Goal: Task Accomplishment & Management: Manage account settings

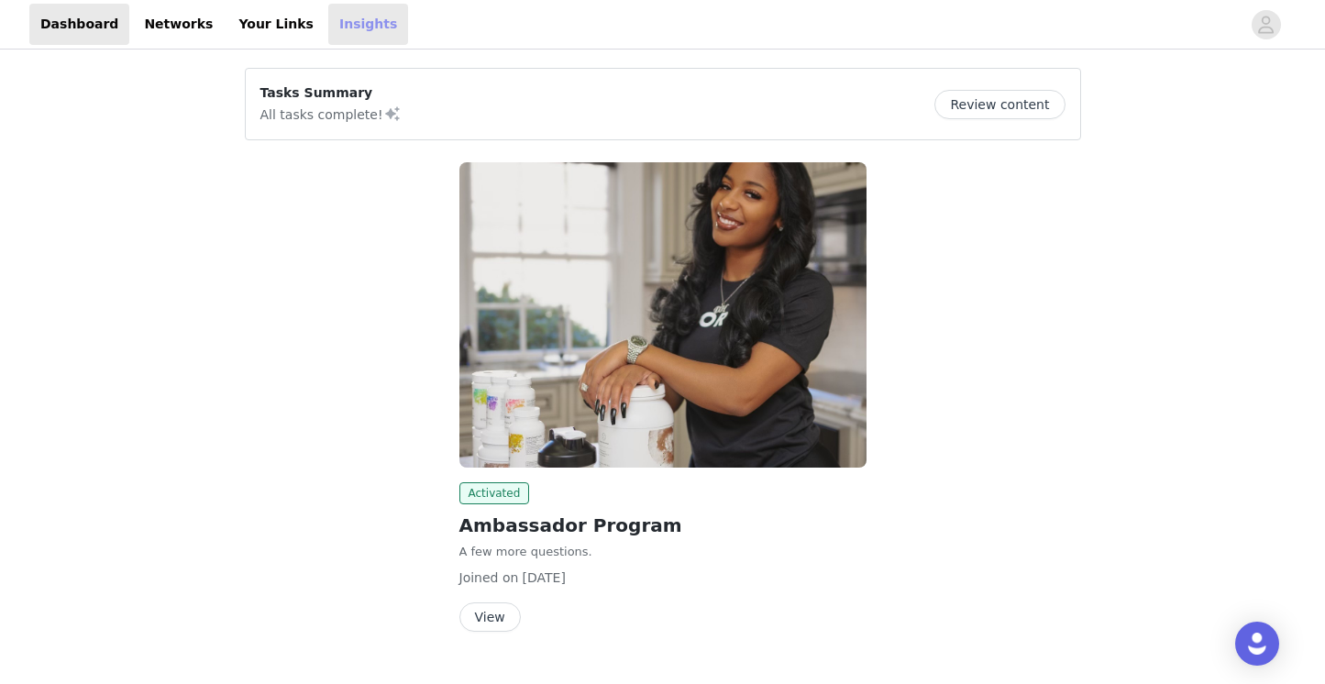
click at [328, 24] on link "Insights" at bounding box center [368, 24] width 80 height 41
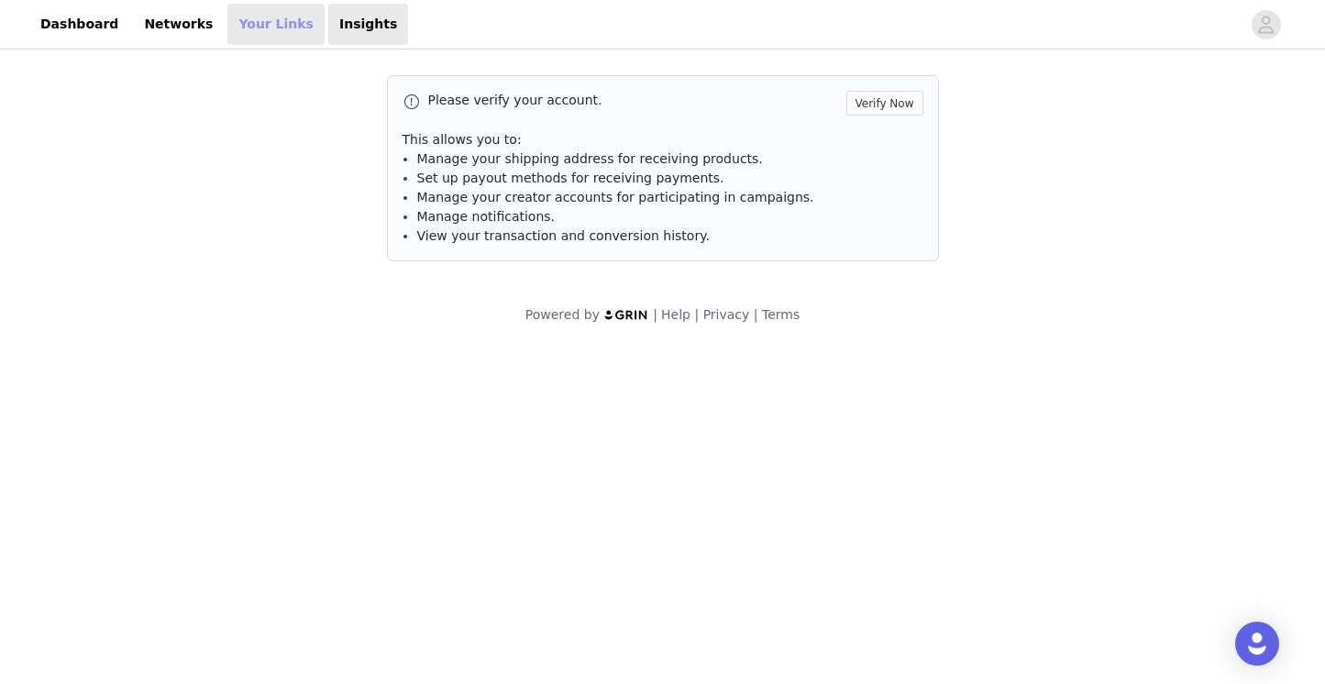
click at [242, 26] on link "Your Links" at bounding box center [275, 24] width 97 height 41
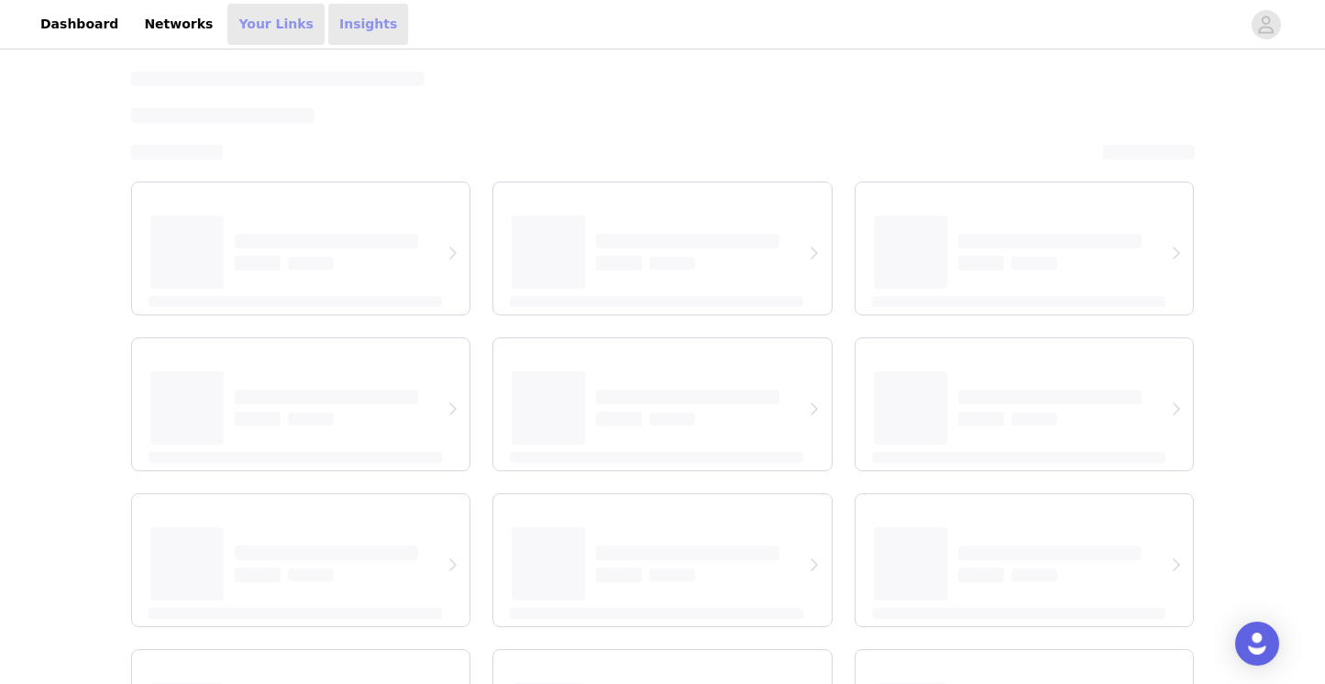
select select "12"
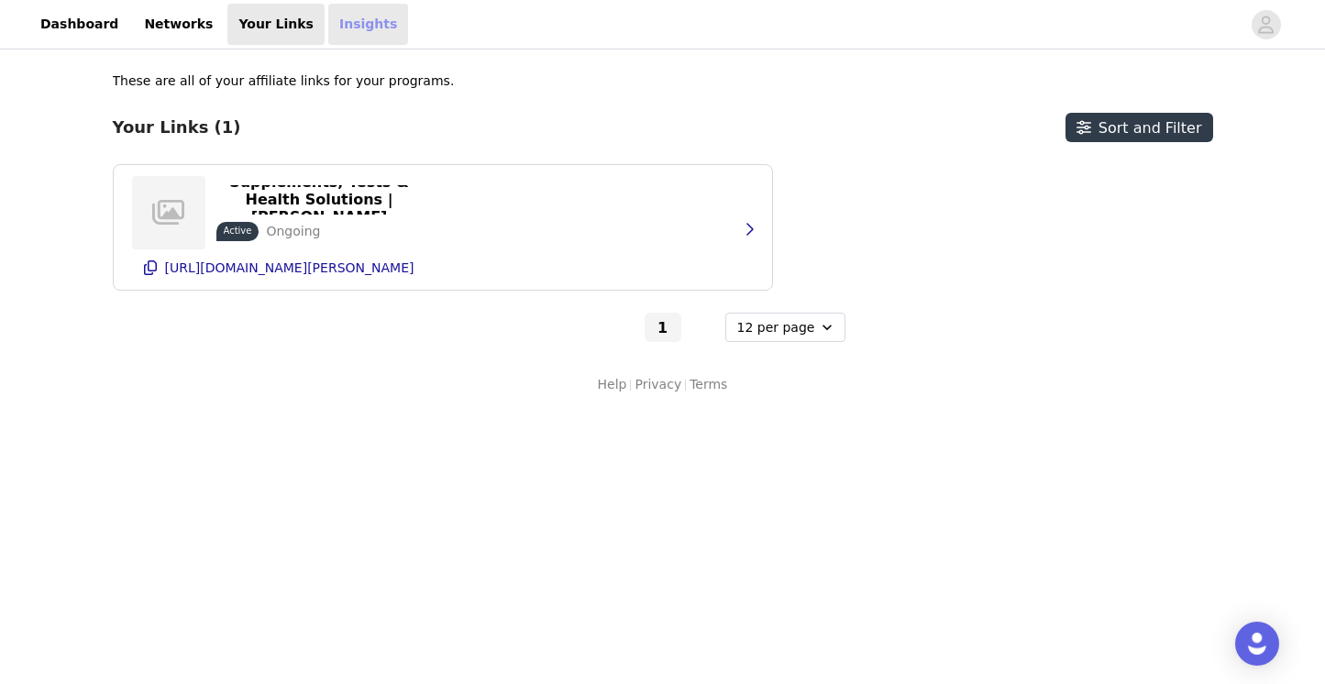
click at [344, 32] on link "Insights" at bounding box center [368, 24] width 80 height 41
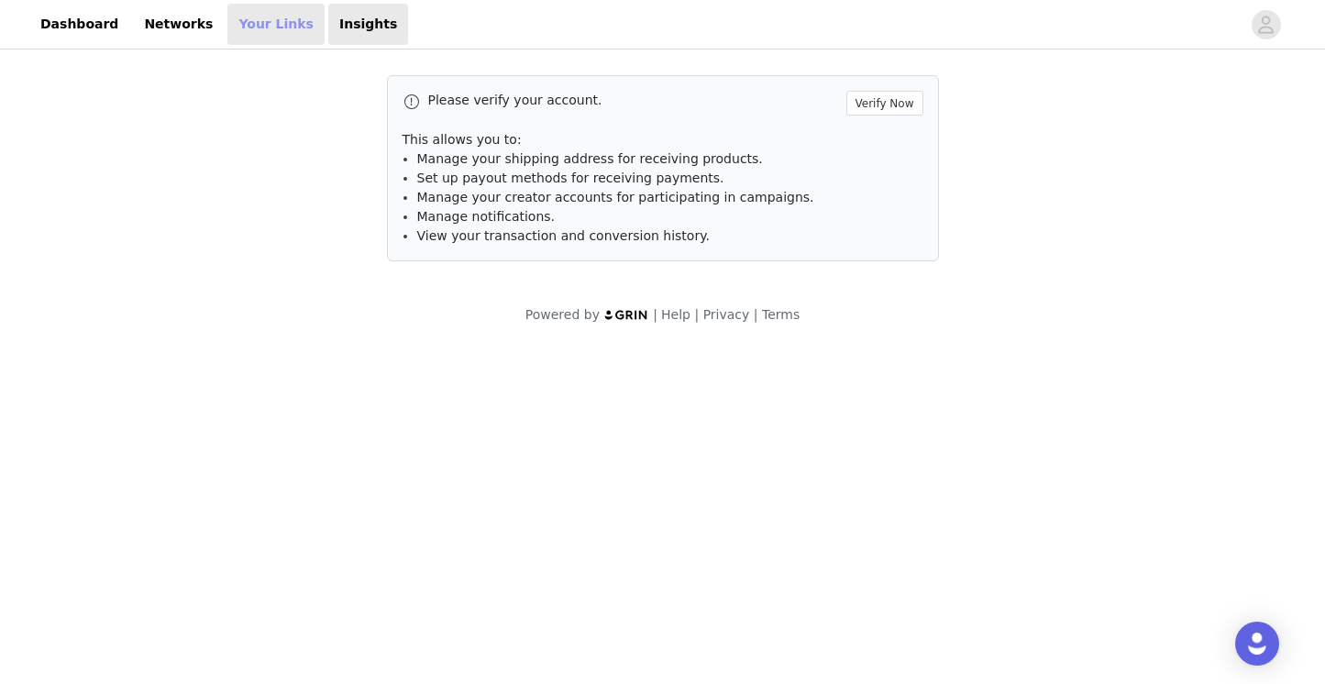
click at [246, 29] on link "Your Links" at bounding box center [275, 24] width 97 height 41
select select "12"
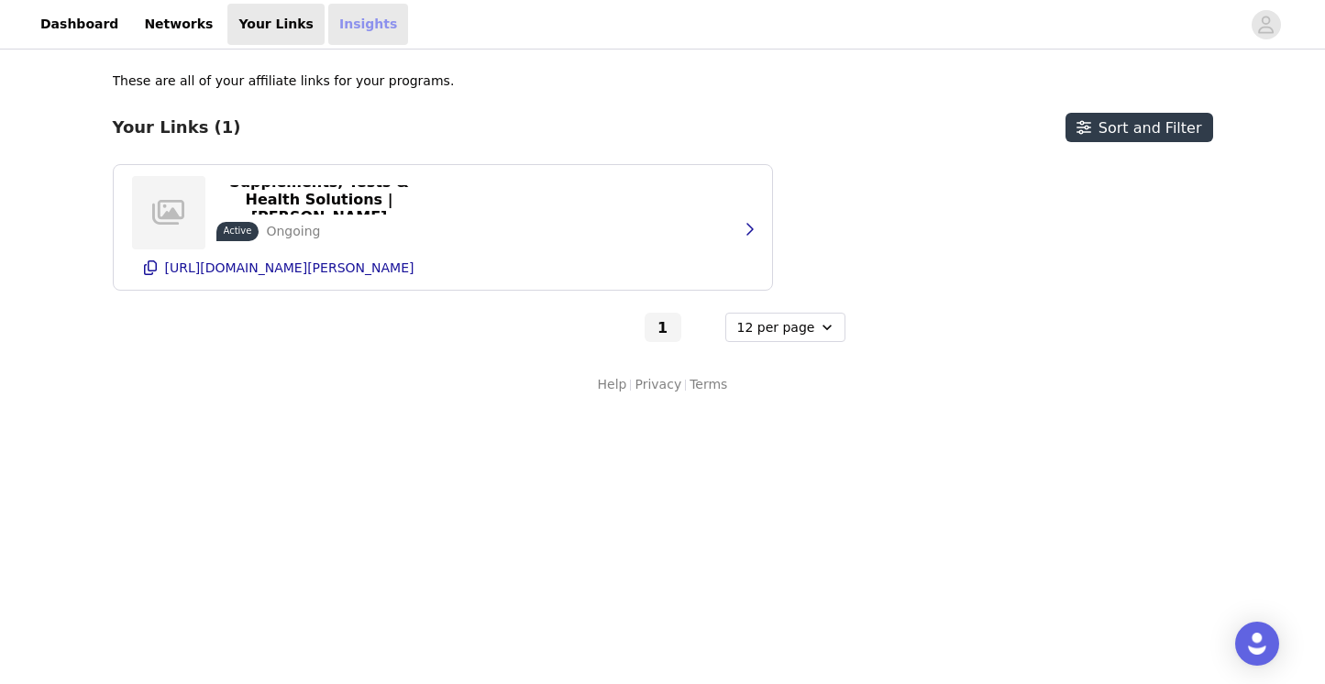
click at [328, 30] on link "Insights" at bounding box center [368, 24] width 80 height 41
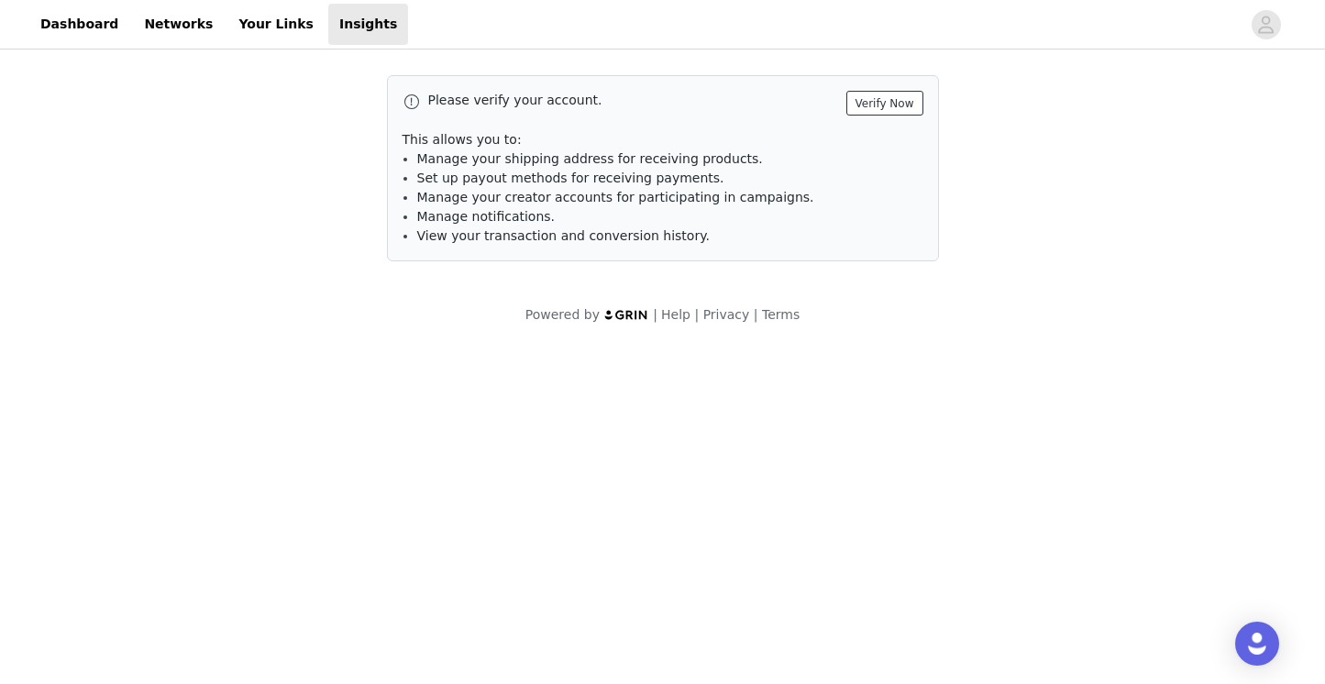
click at [872, 106] on button "Verify Now" at bounding box center [884, 103] width 77 height 25
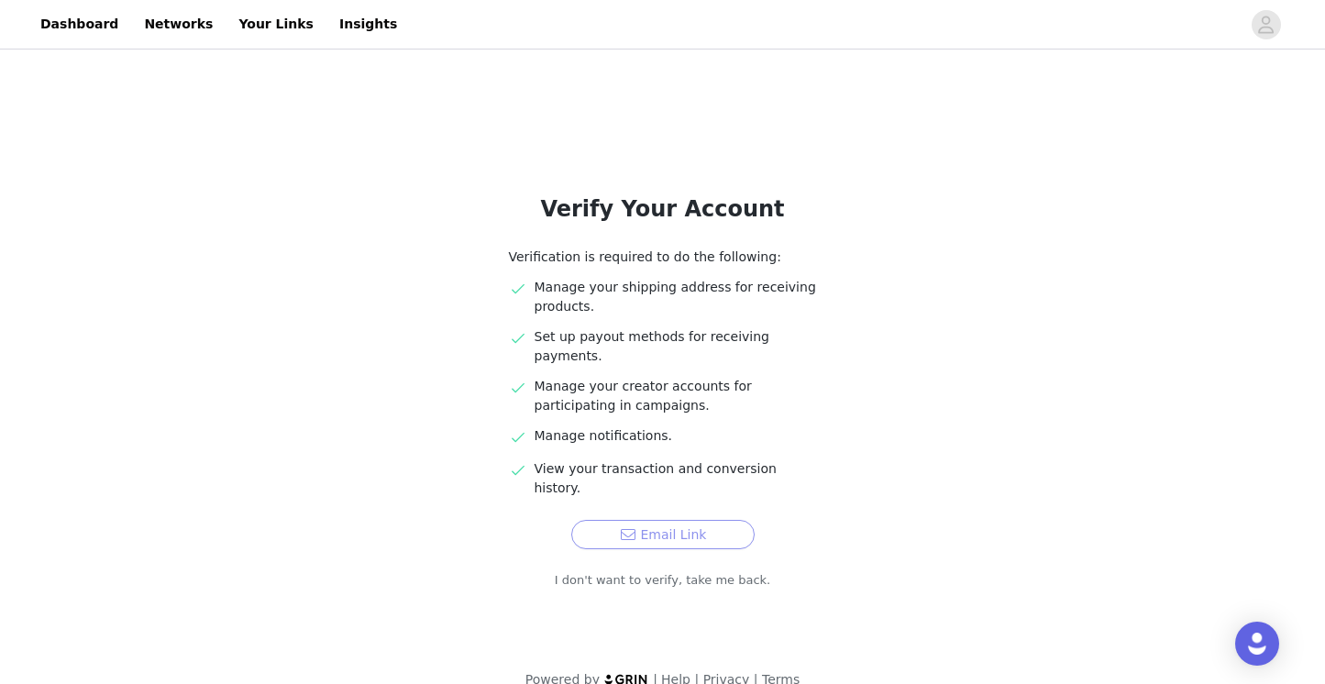
click at [632, 520] on button "Email Link" at bounding box center [662, 534] width 183 height 29
